Goal: Check status: Check status

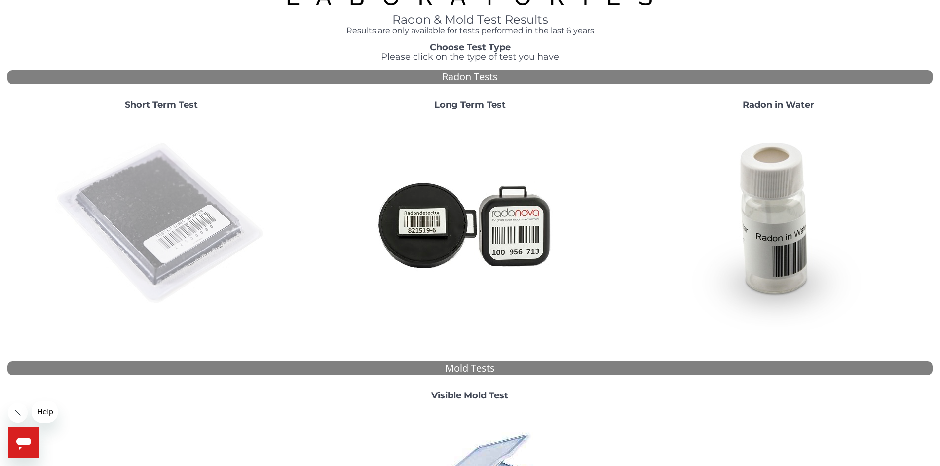
scroll to position [49, 0]
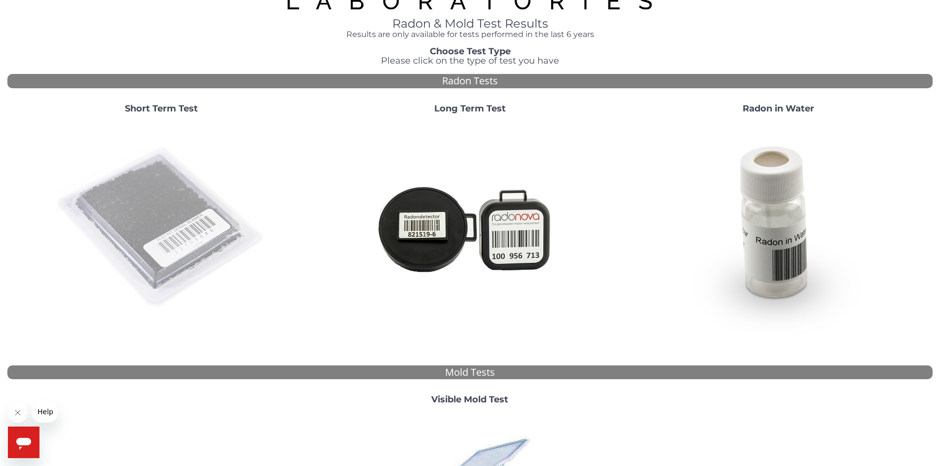
click at [188, 220] on img at bounding box center [161, 228] width 212 height 212
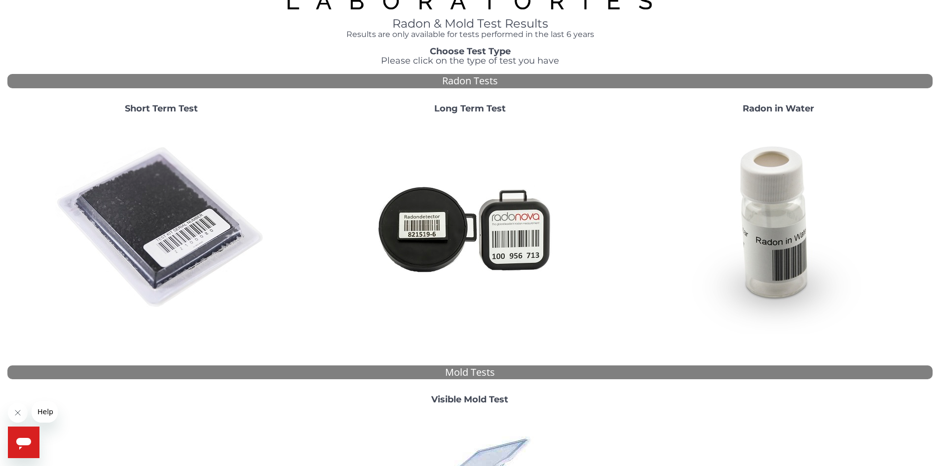
scroll to position [0, 0]
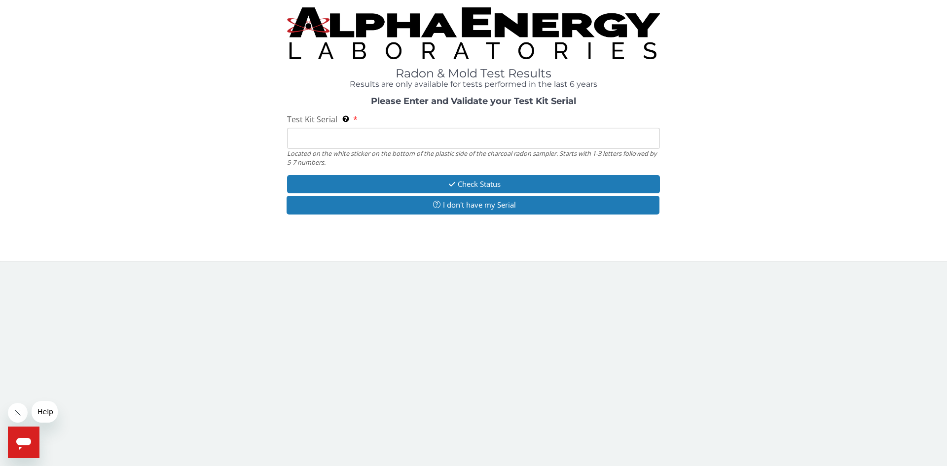
click at [325, 135] on input "Test Kit Serial Located on the white sticker on the bottom of the plastic side …" at bounding box center [473, 138] width 373 height 21
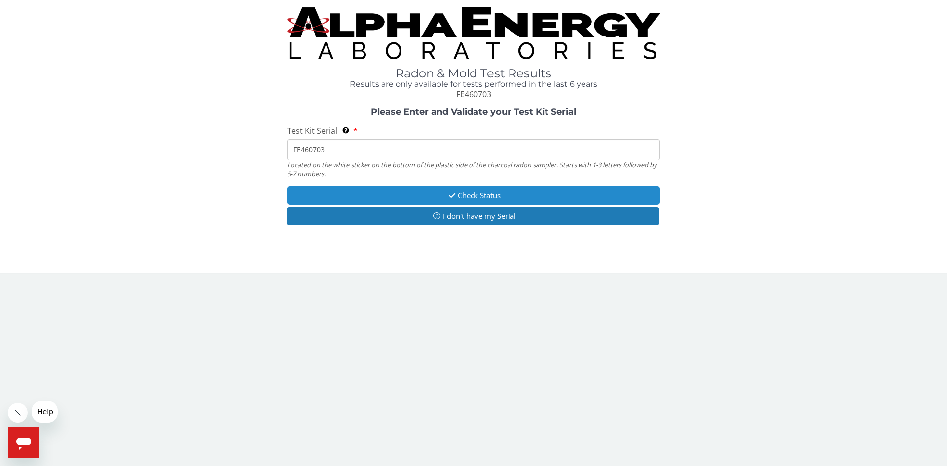
type input "FE460703"
click at [479, 196] on button "Check Status" at bounding box center [473, 195] width 373 height 18
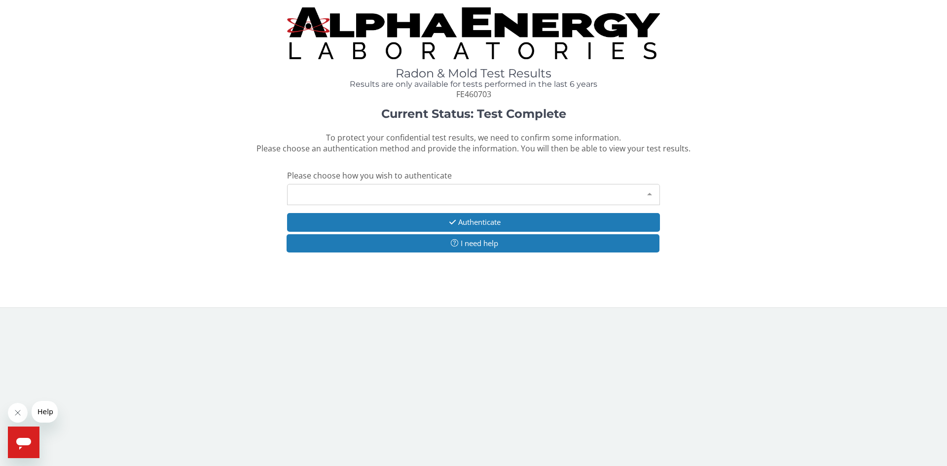
click at [354, 196] on div "Please make a selection" at bounding box center [473, 194] width 373 height 21
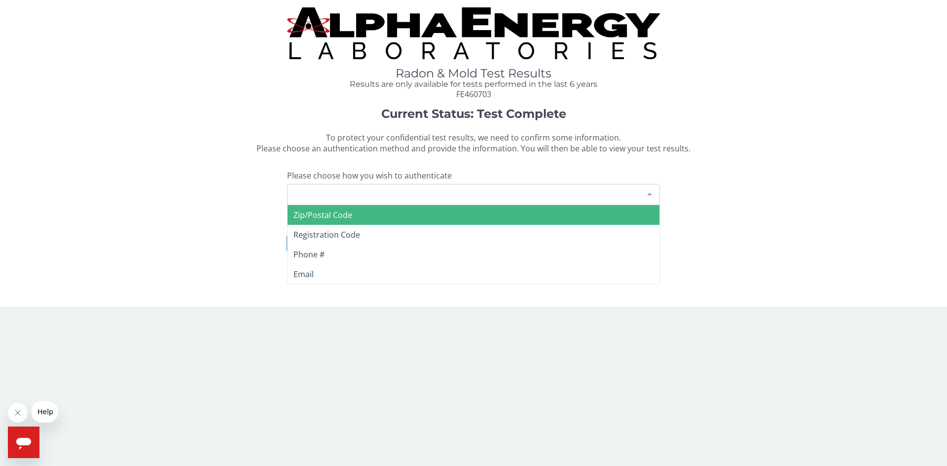
click at [347, 217] on span "Zip/Postal Code" at bounding box center [322, 215] width 59 height 11
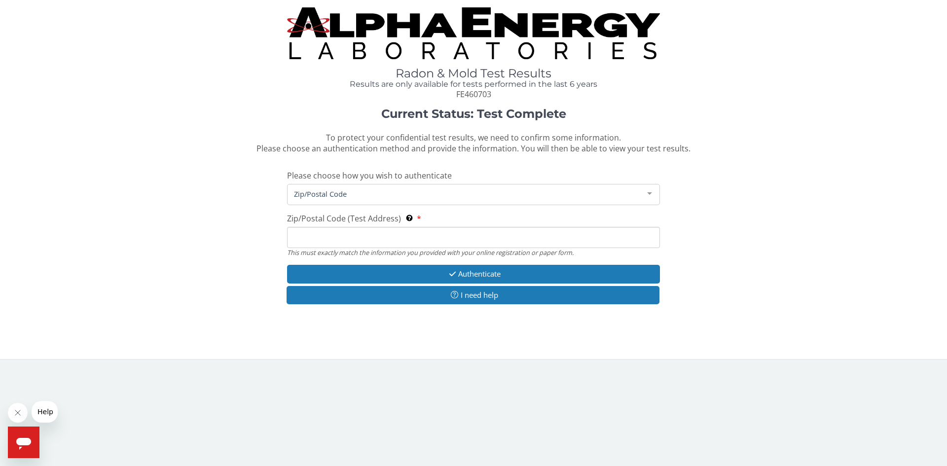
click at [347, 234] on input "Zip/Postal Code (Test Address) This must exactly match the information you prov…" at bounding box center [473, 237] width 373 height 21
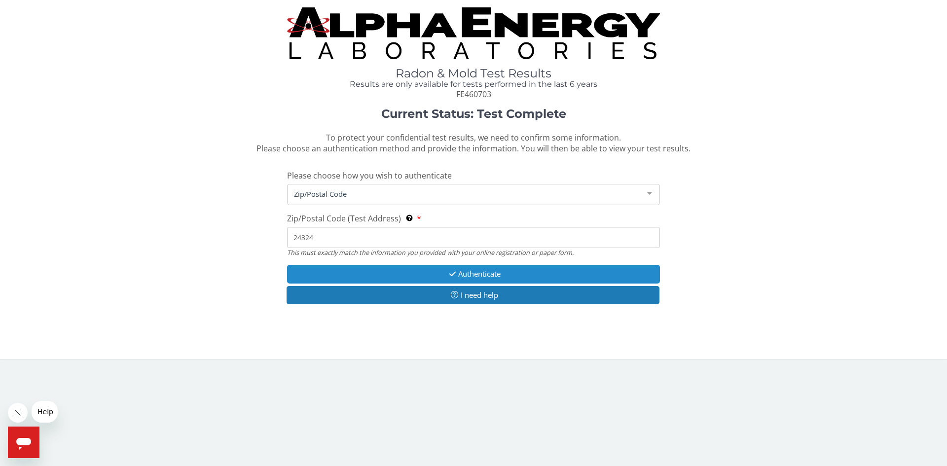
type input "24324"
click at [494, 279] on button "Authenticate" at bounding box center [473, 274] width 373 height 18
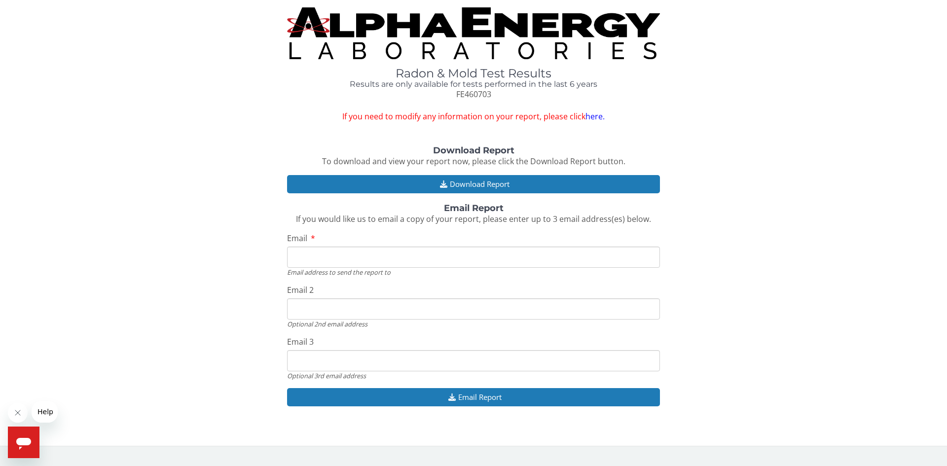
click at [414, 260] on input "Email" at bounding box center [473, 257] width 373 height 21
type input "[EMAIL_ADDRESS][DOMAIN_NAME]"
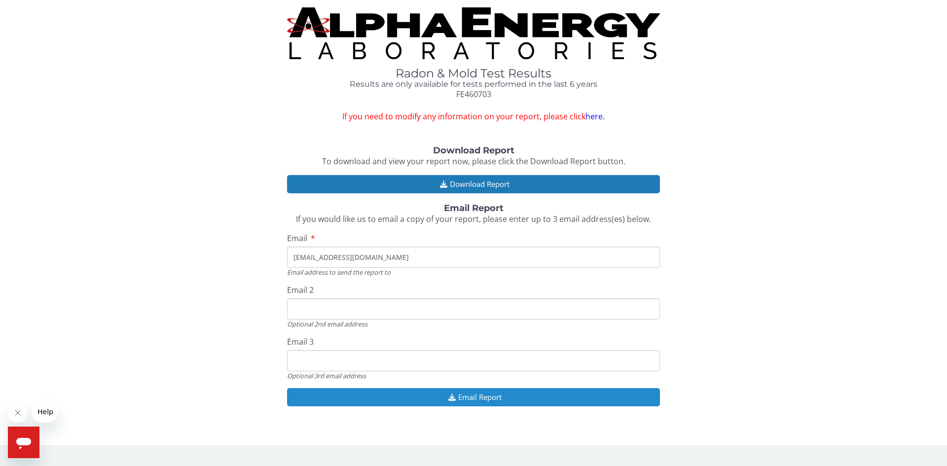
click at [476, 397] on button "Email Report" at bounding box center [473, 397] width 373 height 18
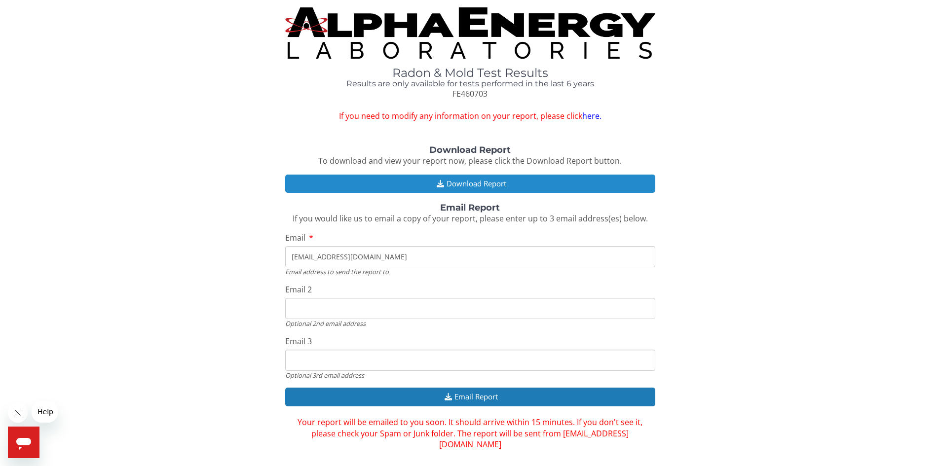
click at [478, 182] on button "Download Report" at bounding box center [470, 184] width 370 height 18
